Goal: Task Accomplishment & Management: Manage account settings

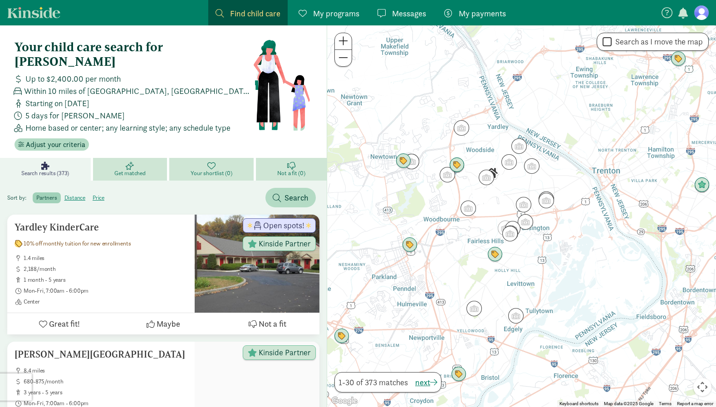
click at [485, 15] on span "My payments" at bounding box center [482, 13] width 47 height 12
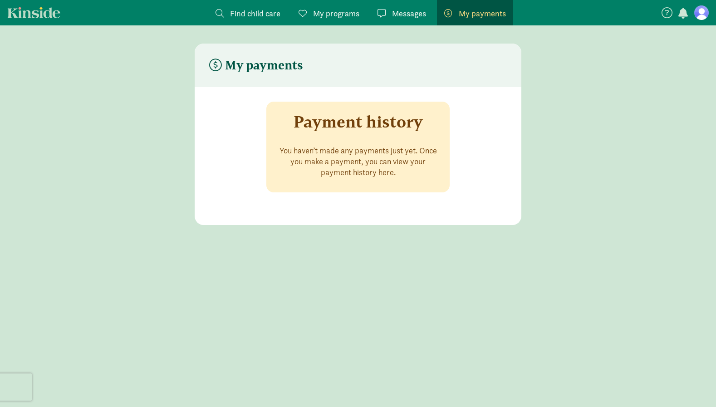
click at [341, 13] on span "My programs" at bounding box center [336, 13] width 46 height 12
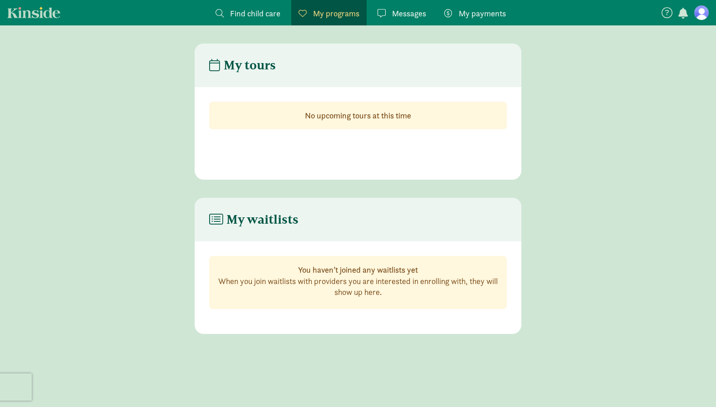
click at [704, 15] on figure at bounding box center [701, 12] width 15 height 15
